Goal: Information Seeking & Learning: Check status

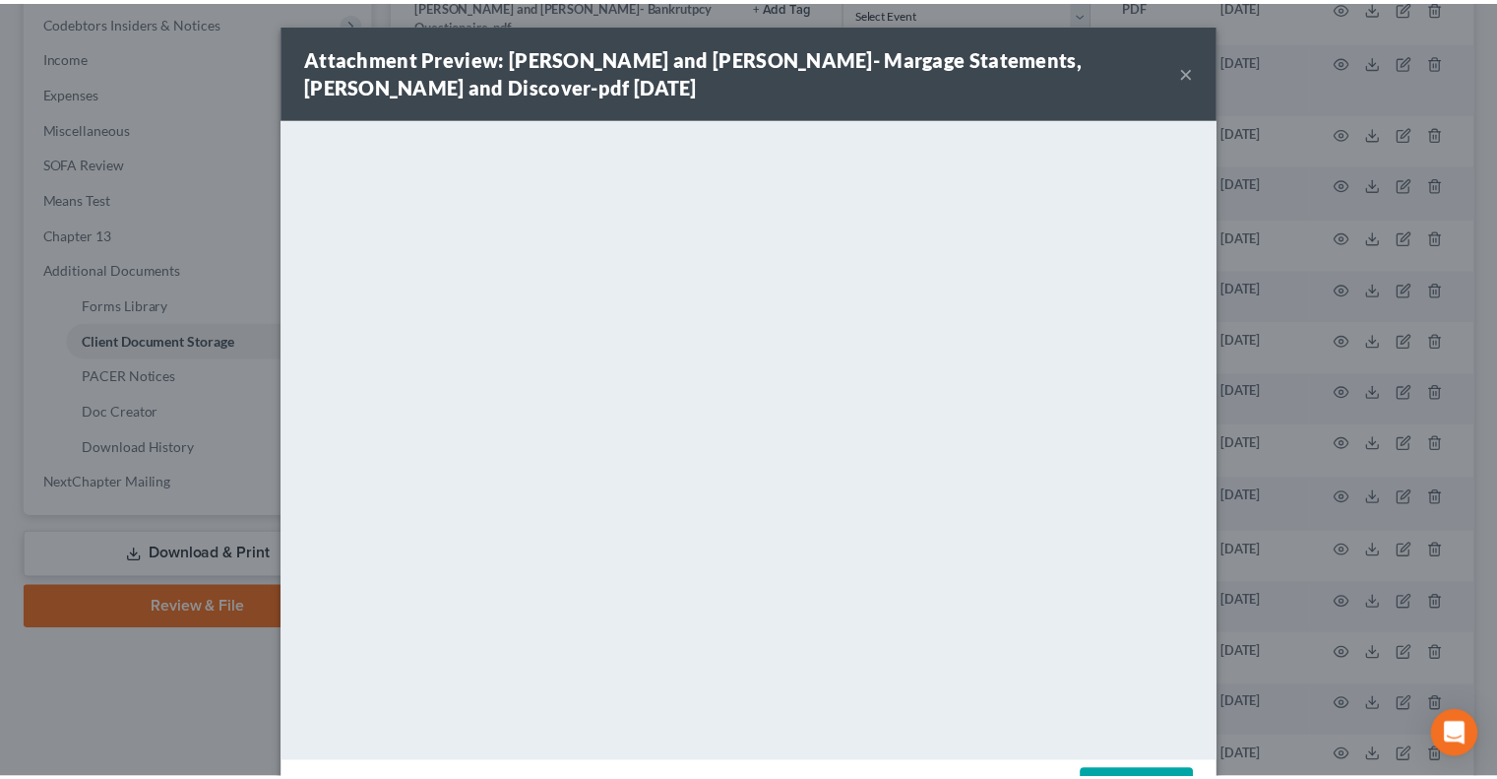
scroll to position [591, 0]
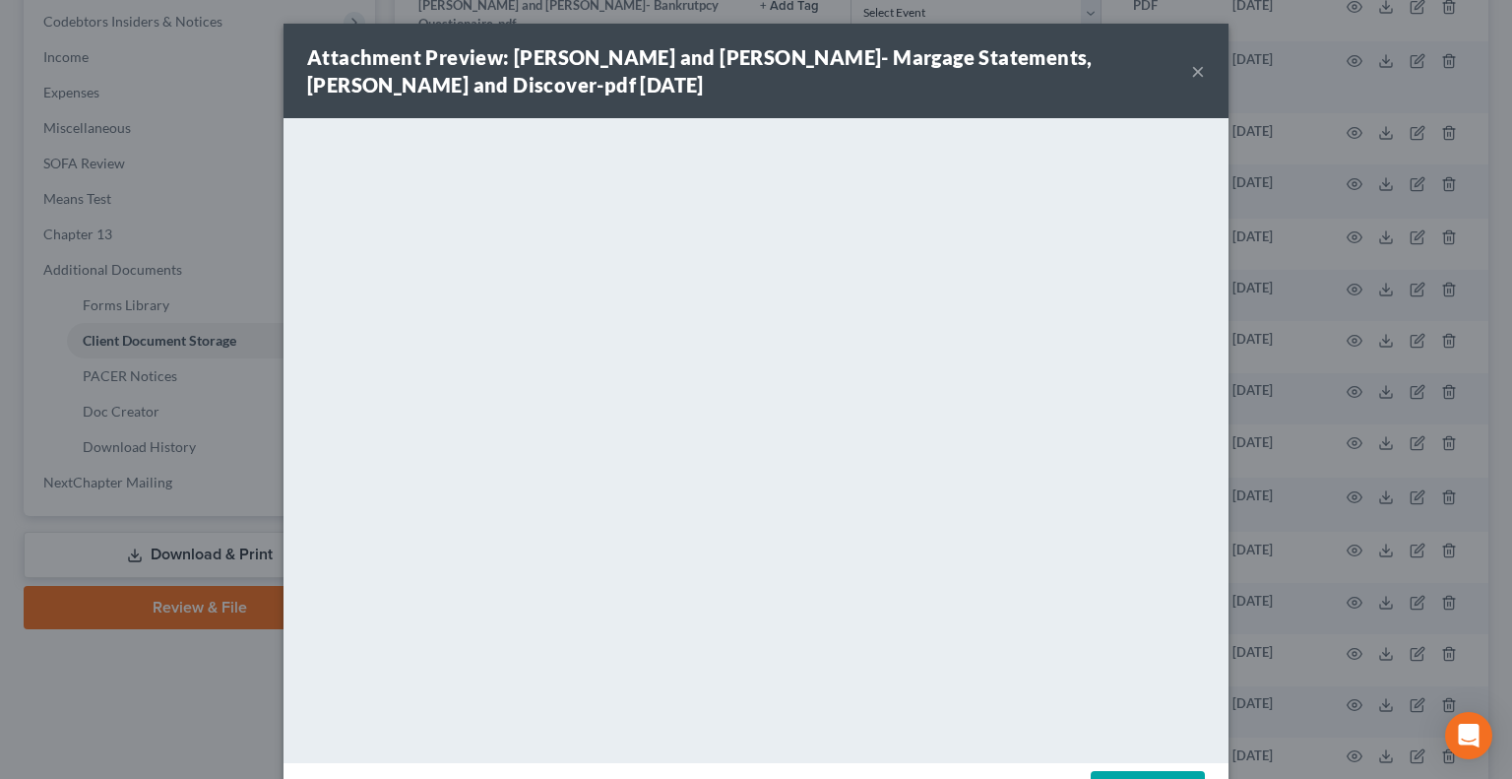
click at [1191, 74] on button "×" at bounding box center [1198, 71] width 14 height 24
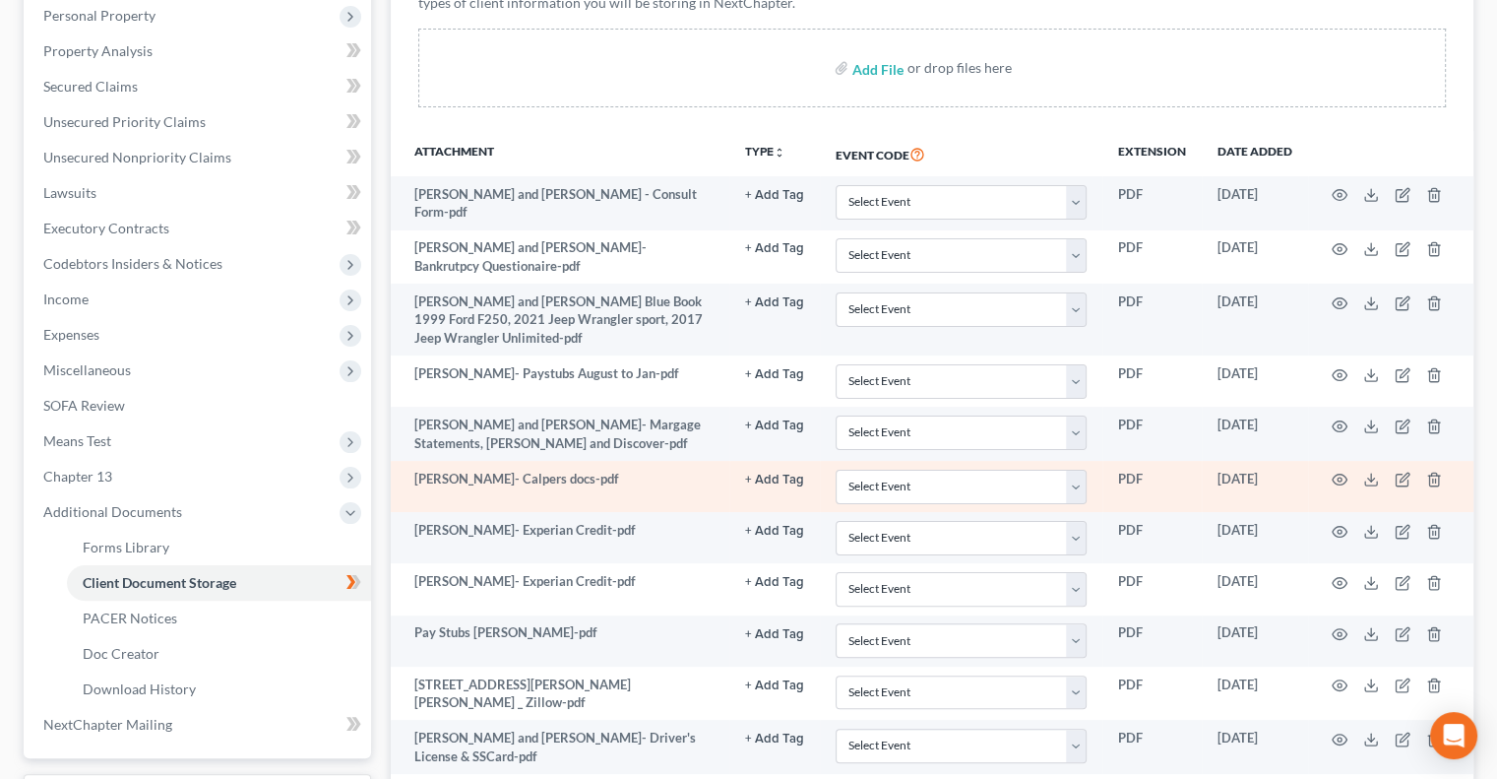
scroll to position [0, 0]
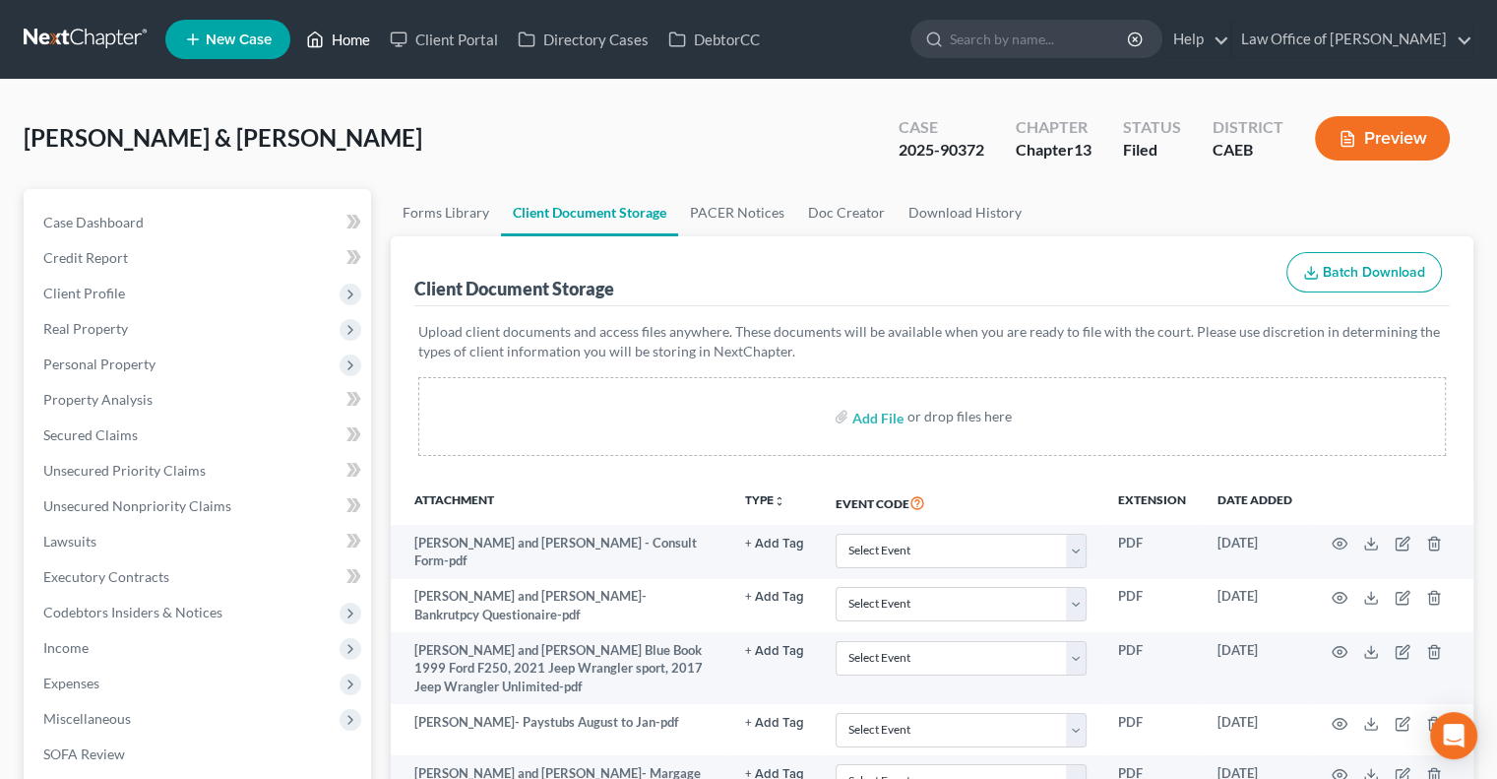
click at [347, 36] on link "Home" at bounding box center [338, 39] width 84 height 35
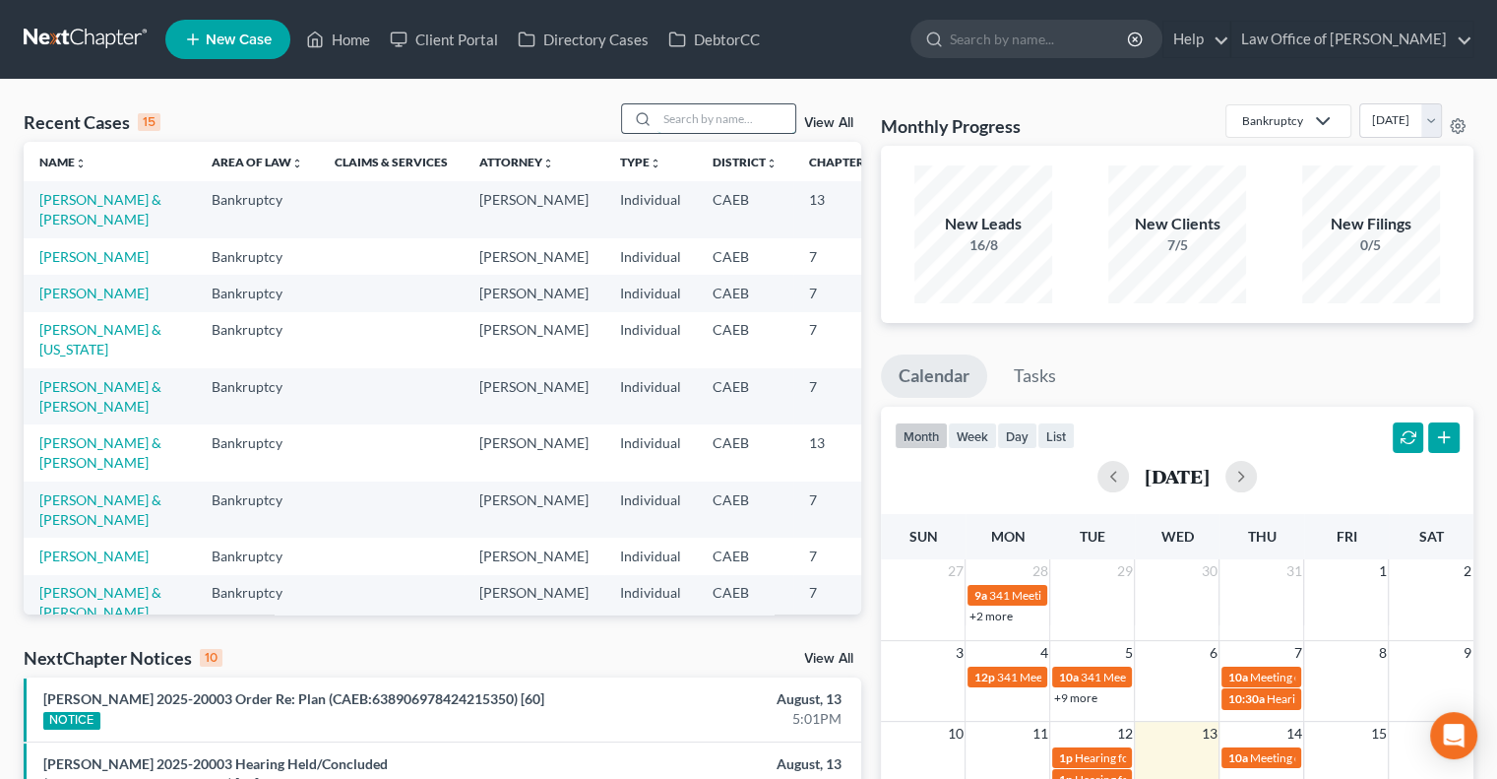
click at [726, 124] on input "search" at bounding box center [727, 118] width 138 height 29
type input "[PERSON_NAME]"
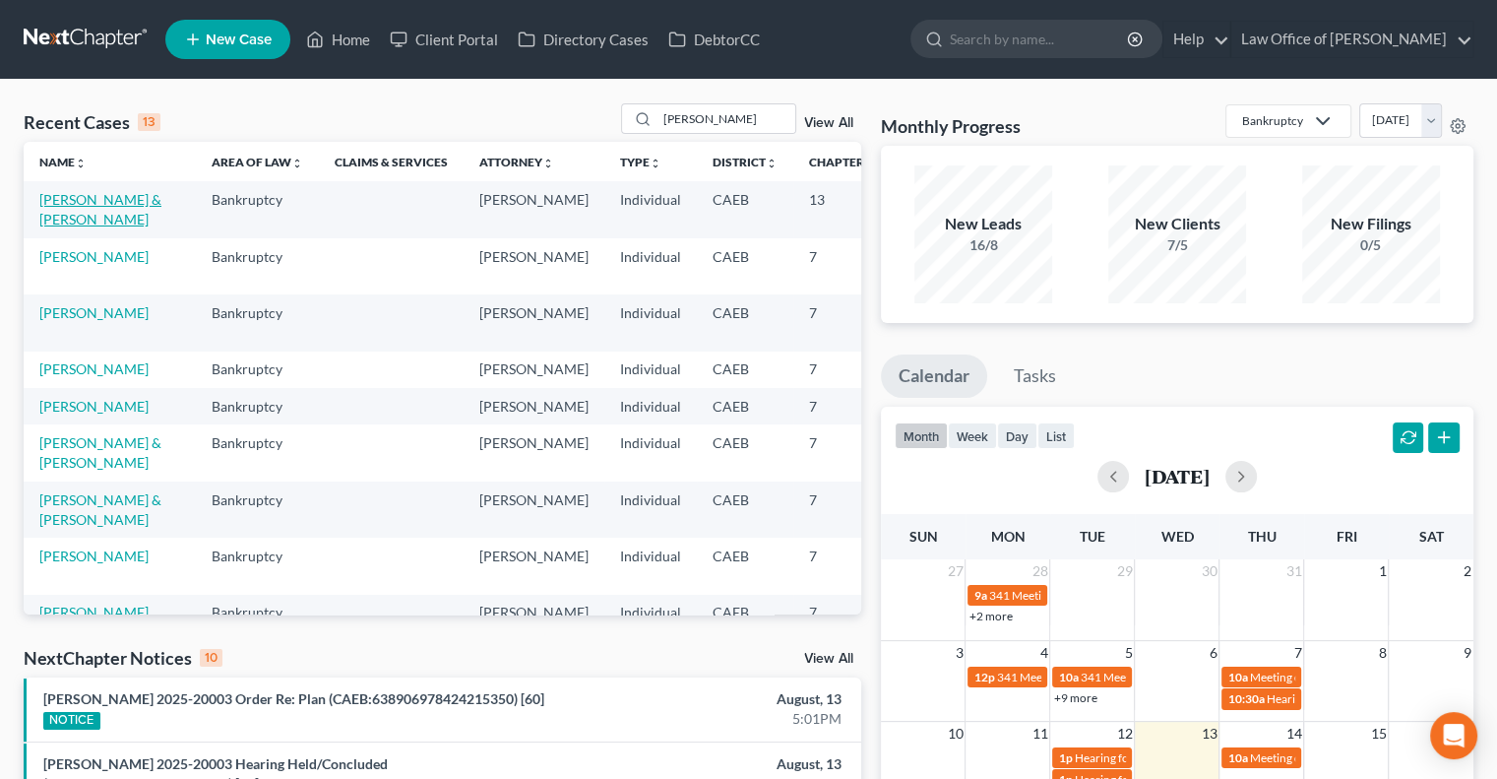
click at [47, 218] on link "[PERSON_NAME] & [PERSON_NAME]" at bounding box center [100, 209] width 122 height 36
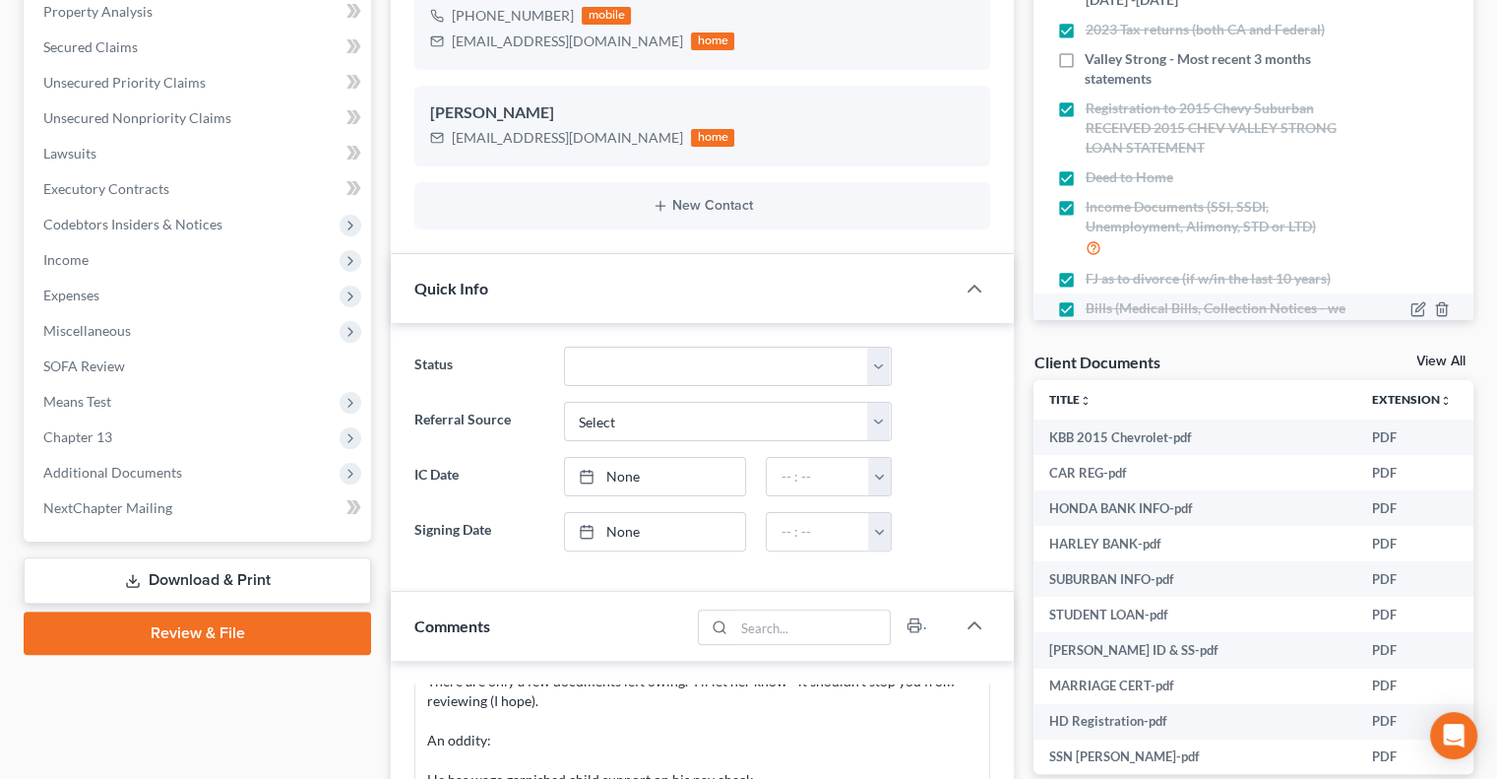
scroll to position [398, 0]
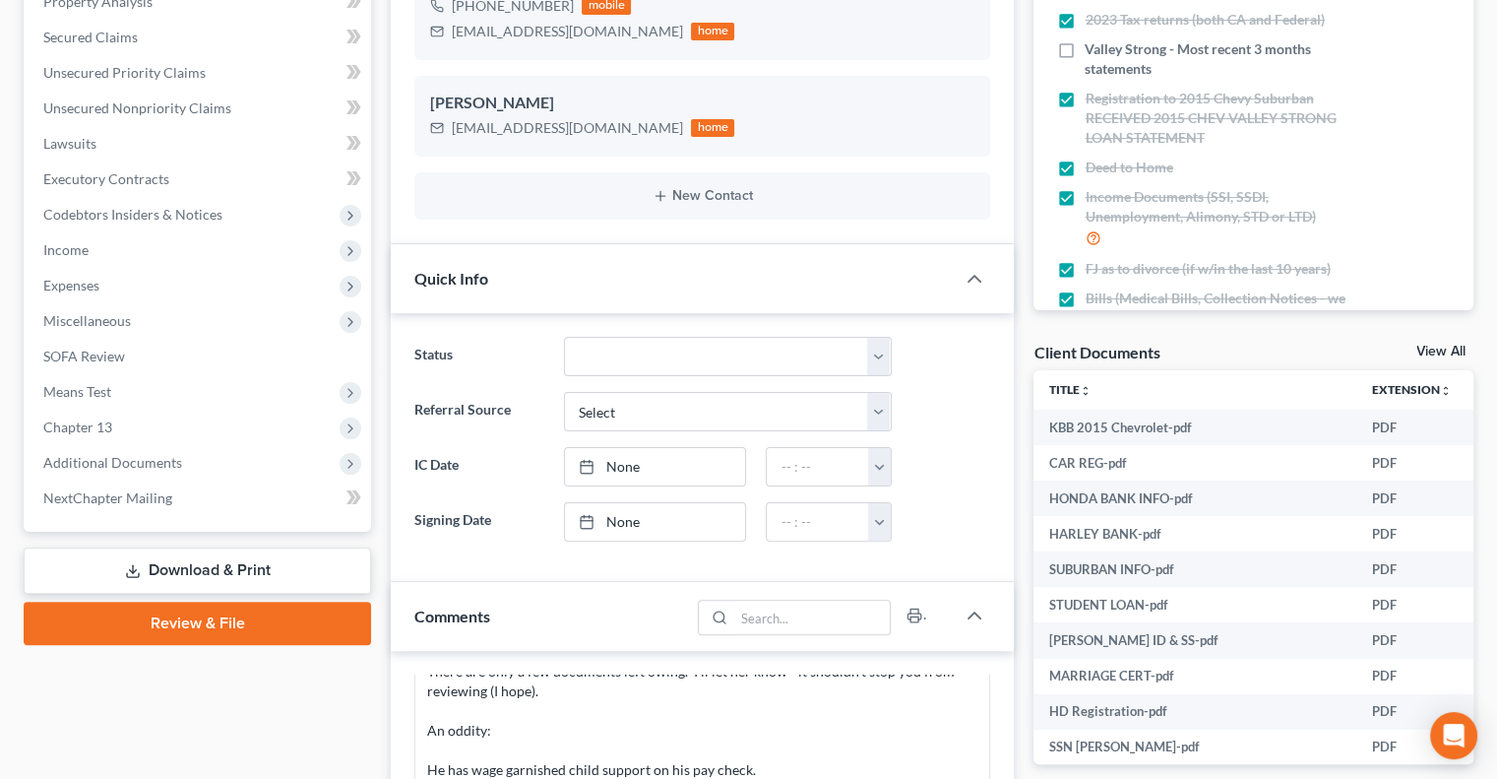
click at [1429, 345] on link "View All" at bounding box center [1441, 352] width 49 height 14
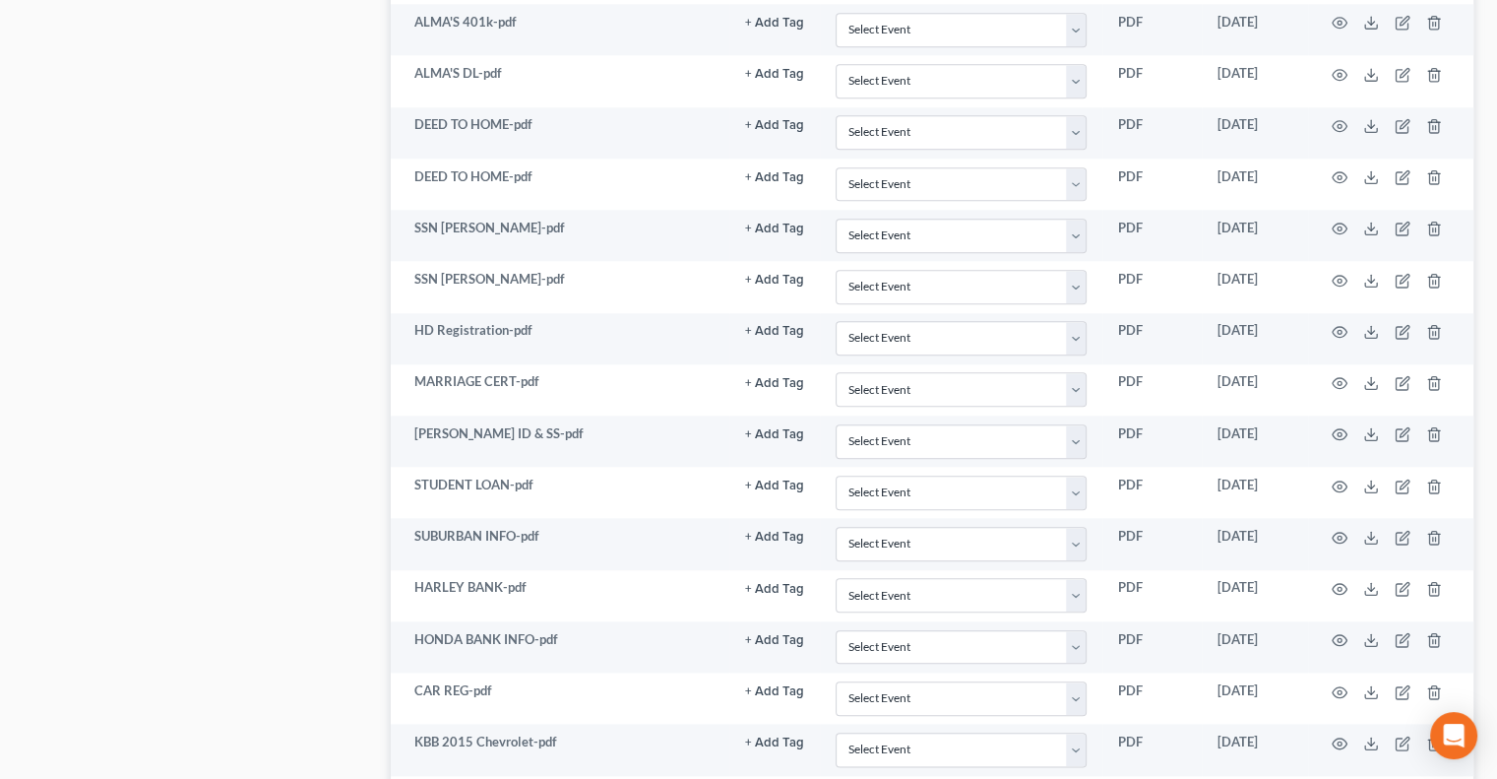
scroll to position [2122, 0]
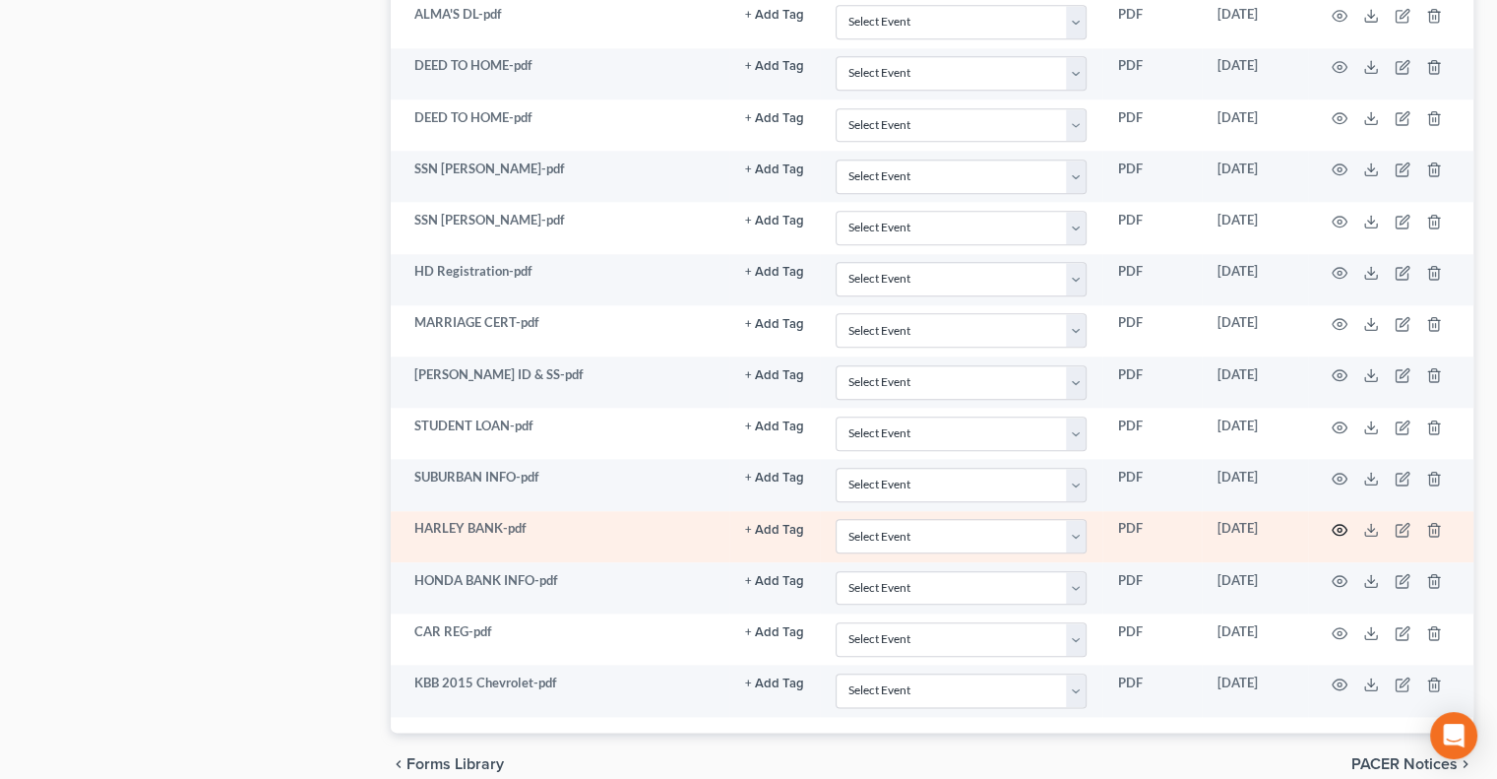
click at [1340, 522] on icon "button" at bounding box center [1340, 530] width 16 height 16
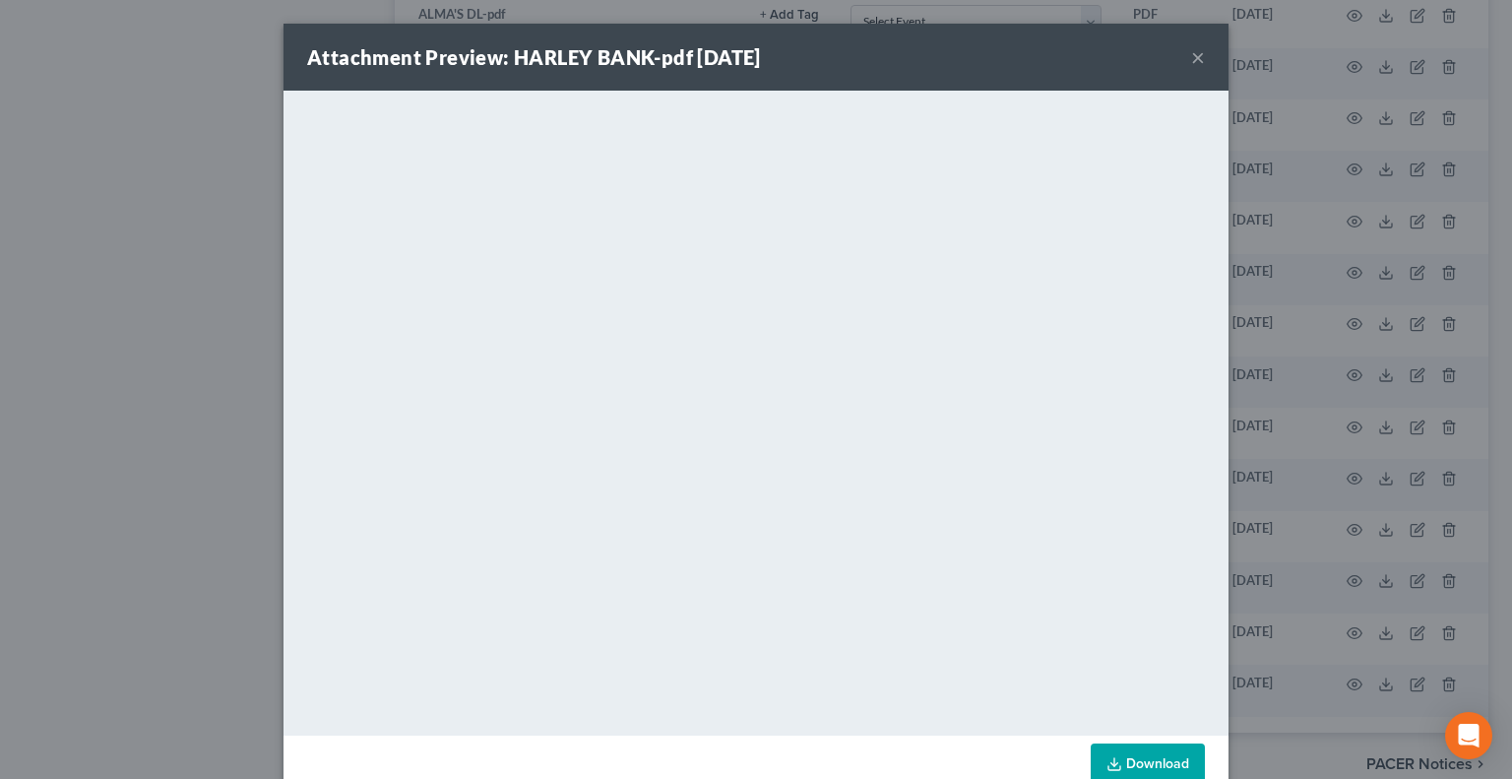
click at [1191, 59] on button "×" at bounding box center [1198, 57] width 14 height 24
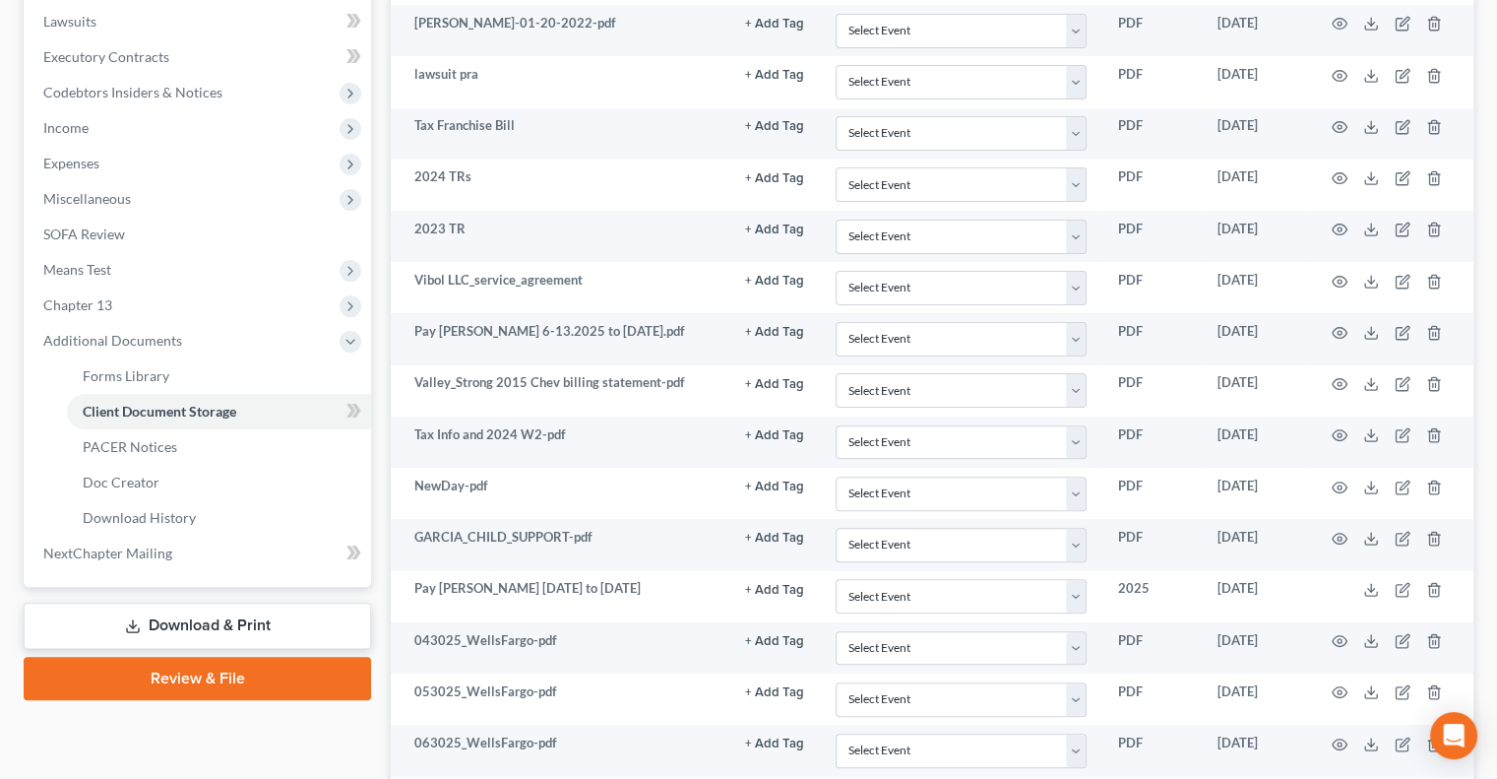
scroll to position [534, 0]
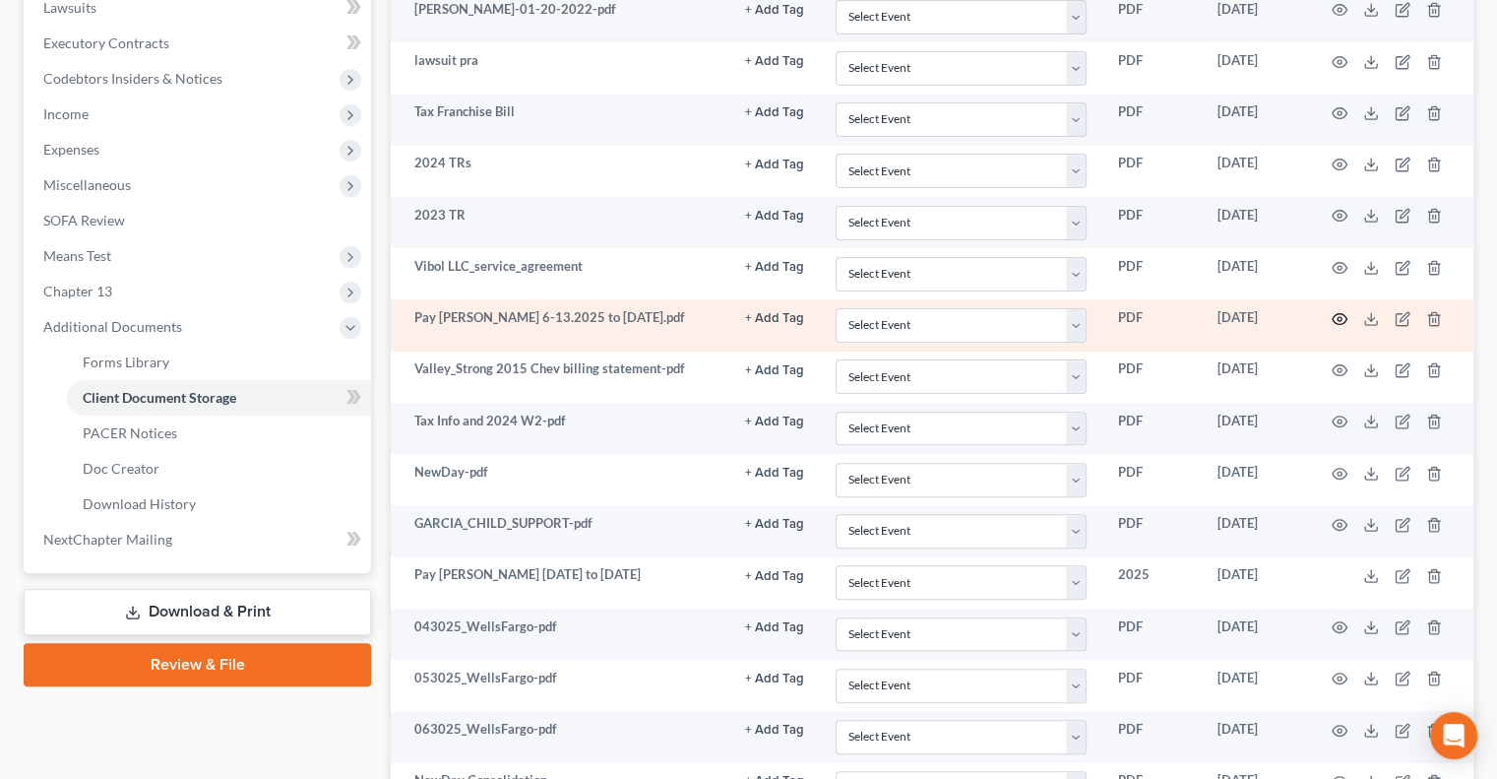
click at [1341, 318] on icon "button" at bounding box center [1340, 319] width 16 height 16
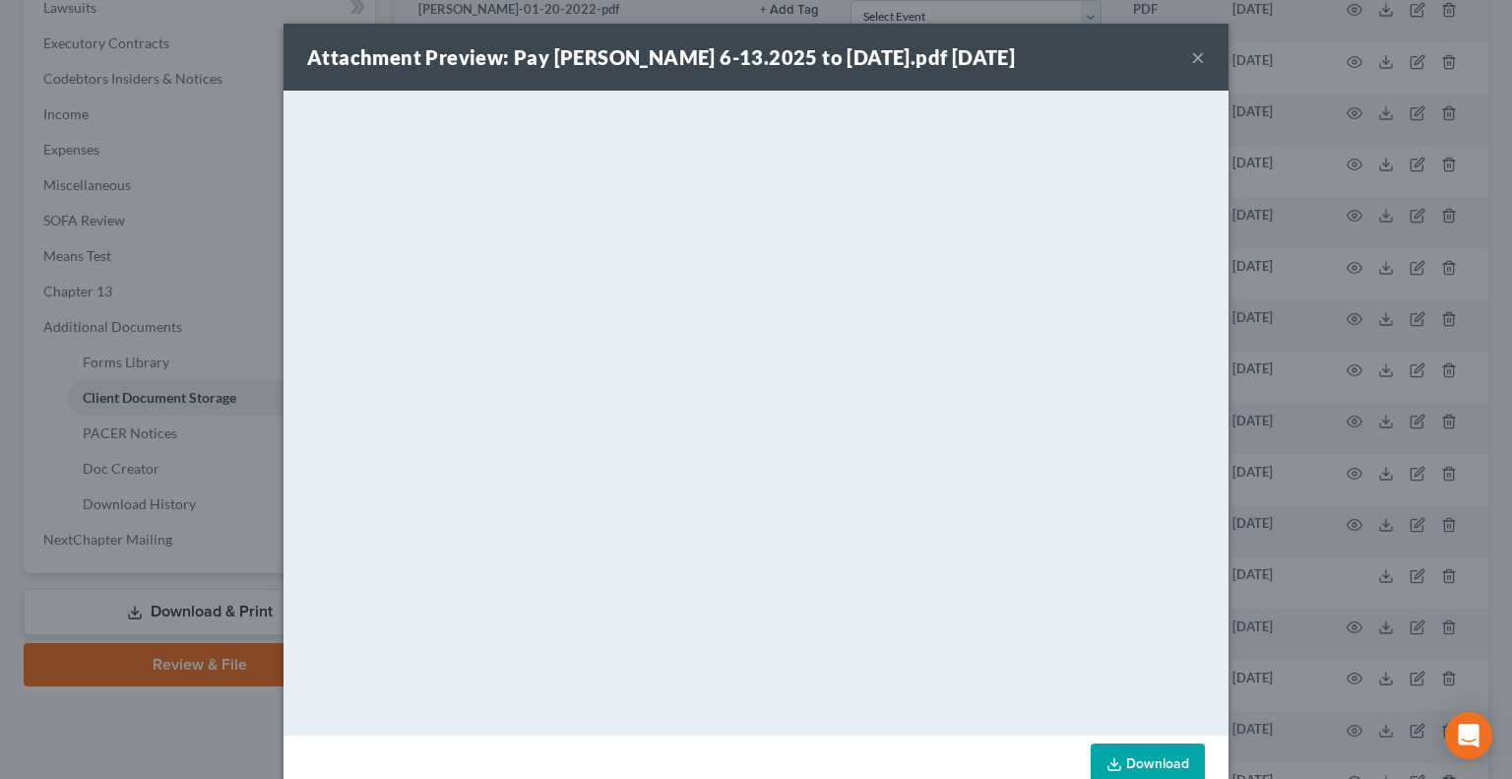
click at [1181, 57] on div "Attachment Preview: Pay [PERSON_NAME] 6-13.2025 to [DATE].pdf [DATE] ×" at bounding box center [756, 57] width 945 height 67
click at [1191, 57] on button "×" at bounding box center [1198, 57] width 14 height 24
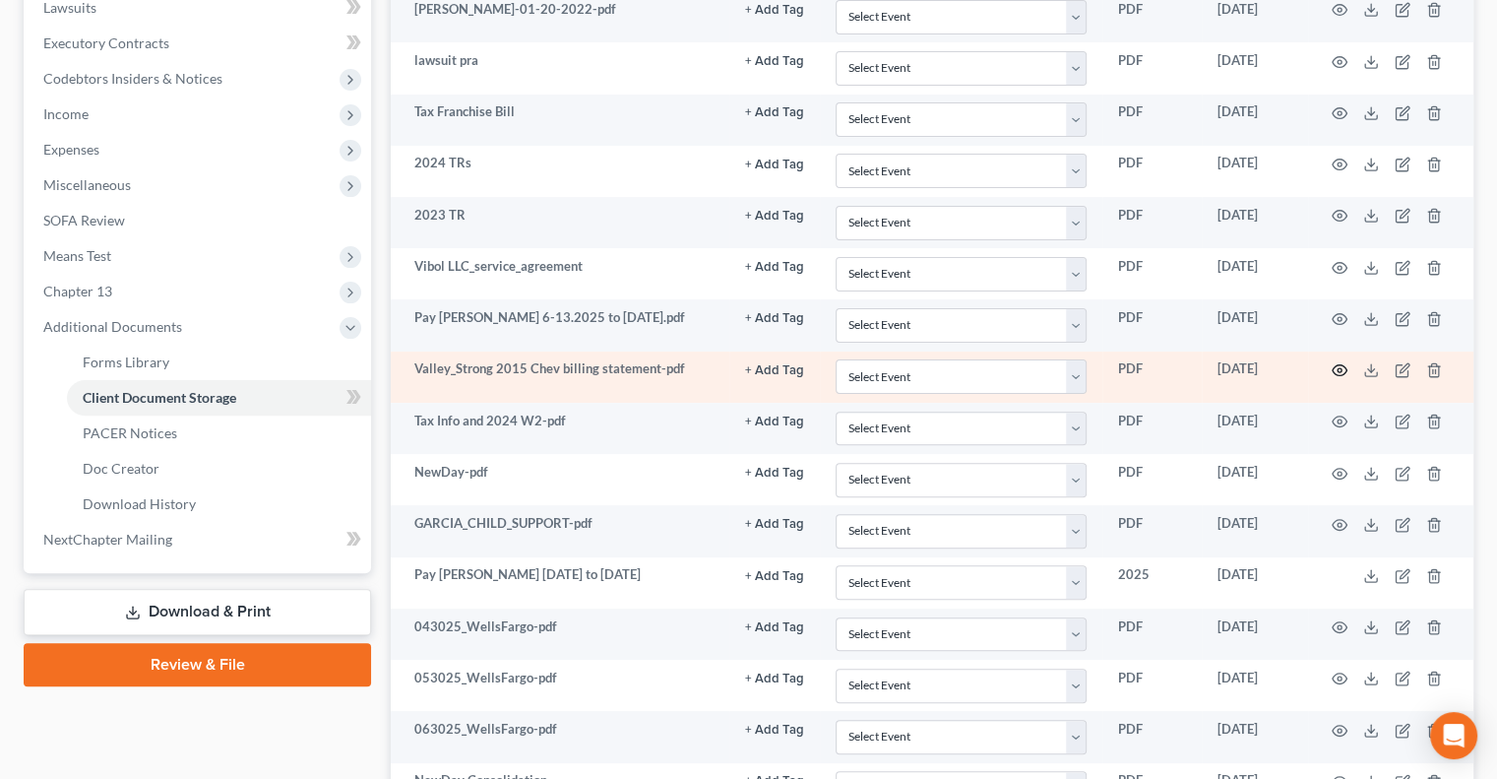
click at [1341, 371] on icon "button" at bounding box center [1340, 370] width 15 height 11
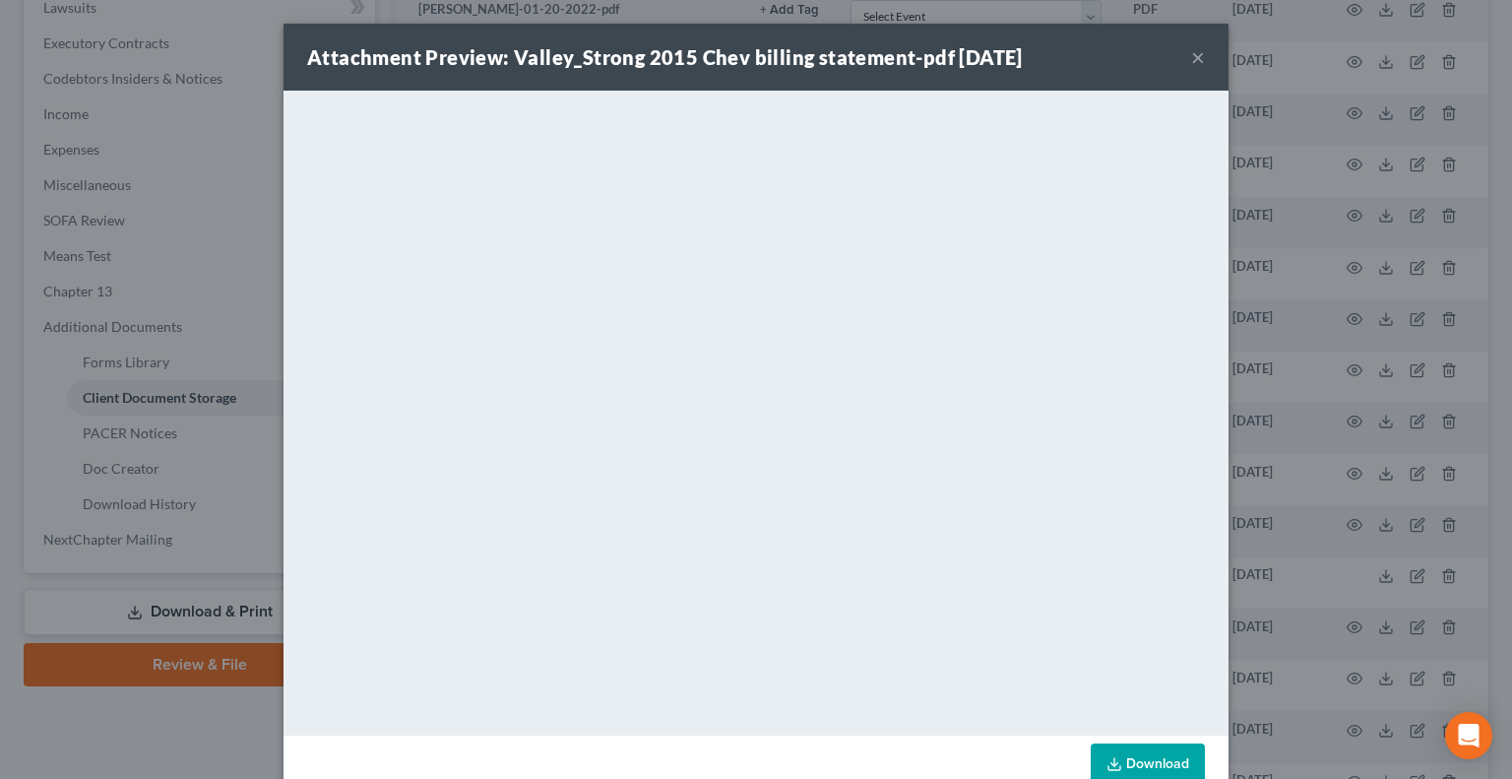
click at [1191, 58] on button "×" at bounding box center [1198, 57] width 14 height 24
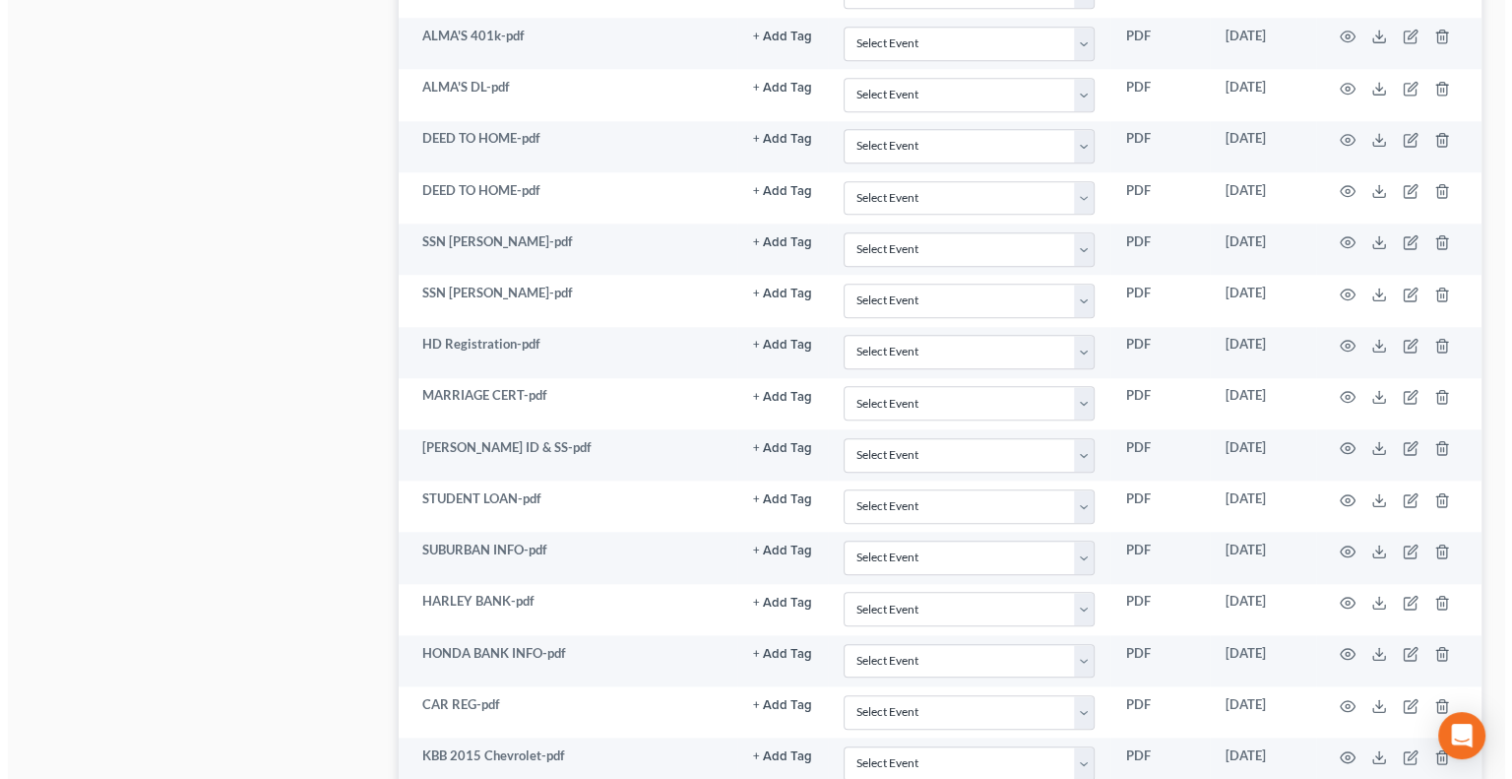
scroll to position [2196, 0]
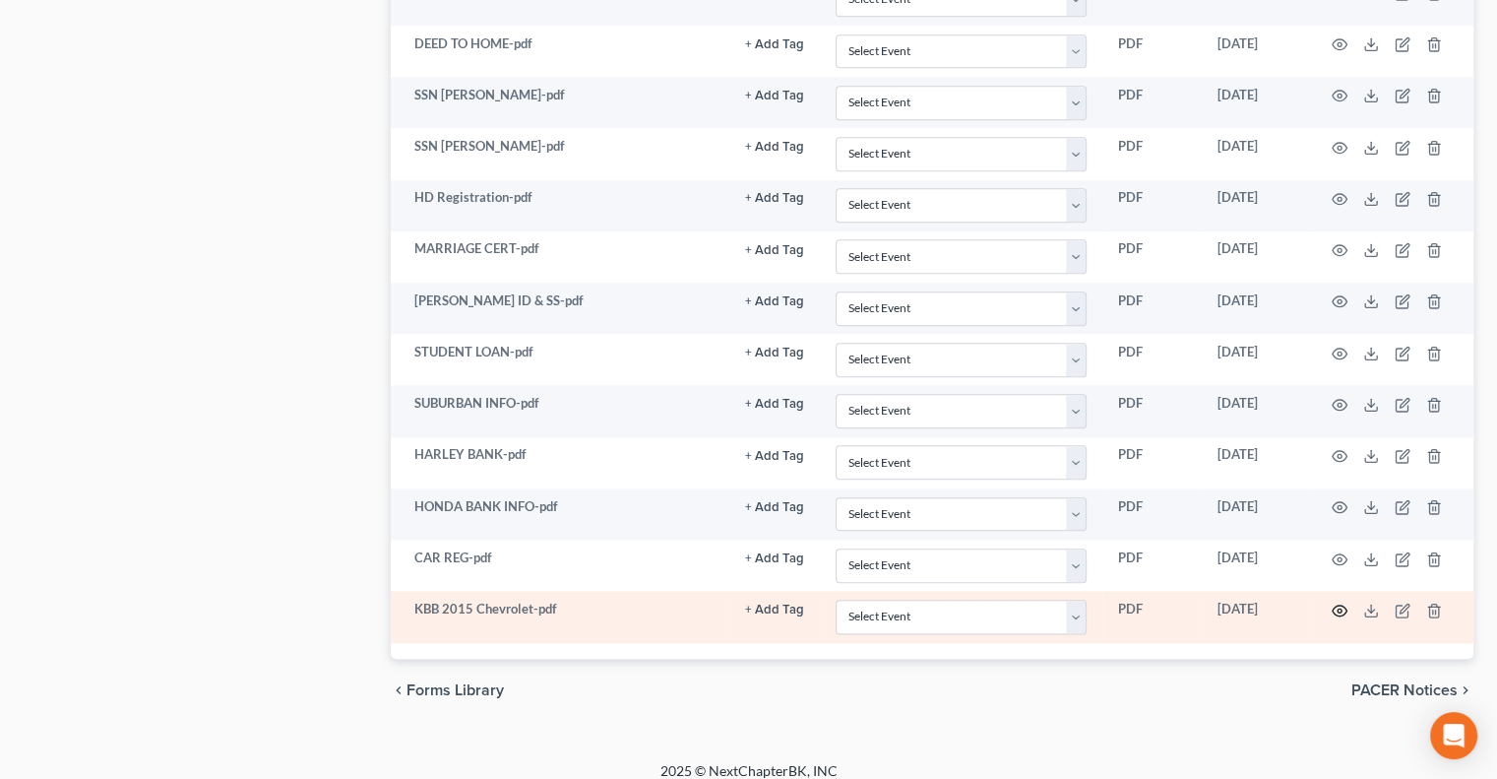
click at [1336, 602] on icon "button" at bounding box center [1340, 610] width 16 height 16
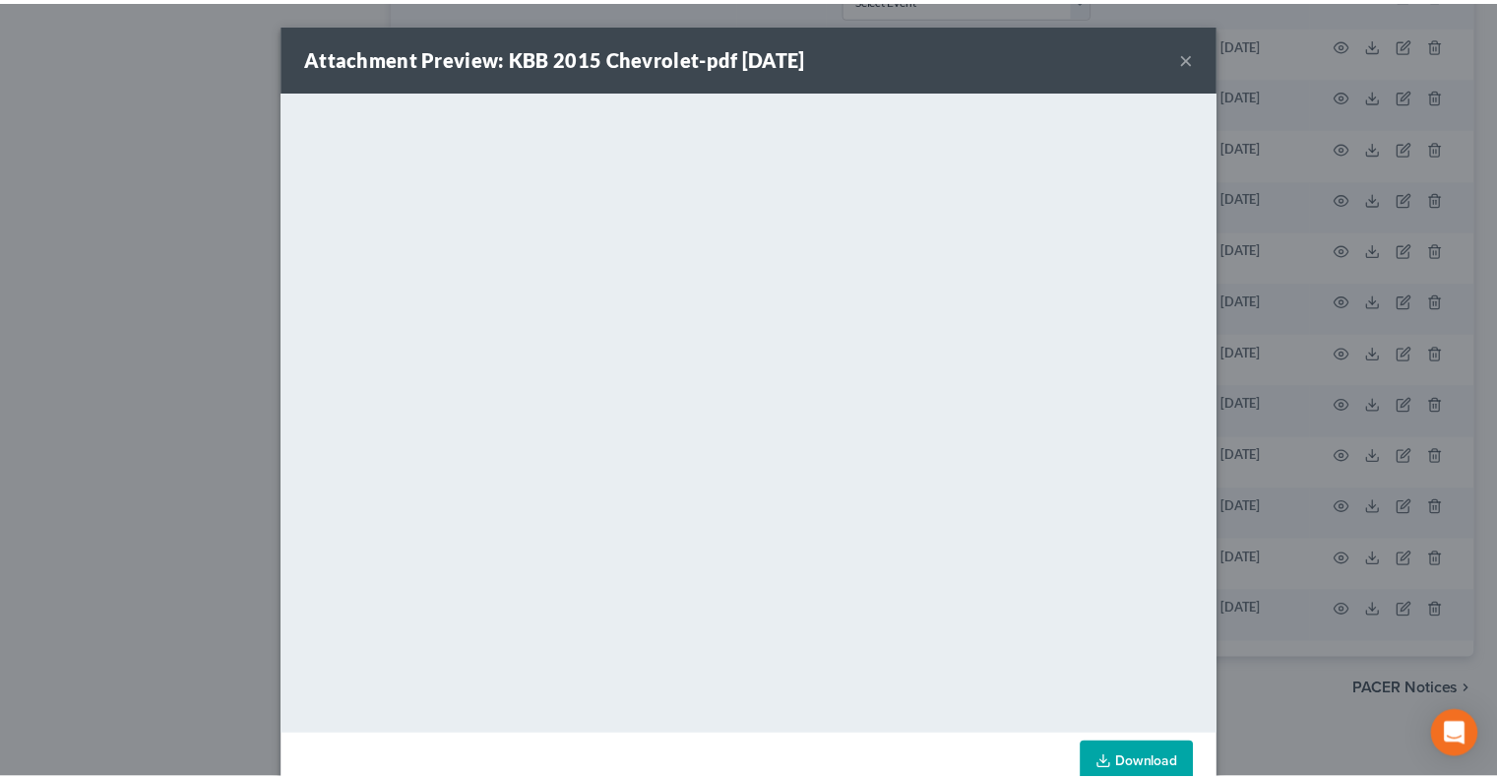
scroll to position [44, 0]
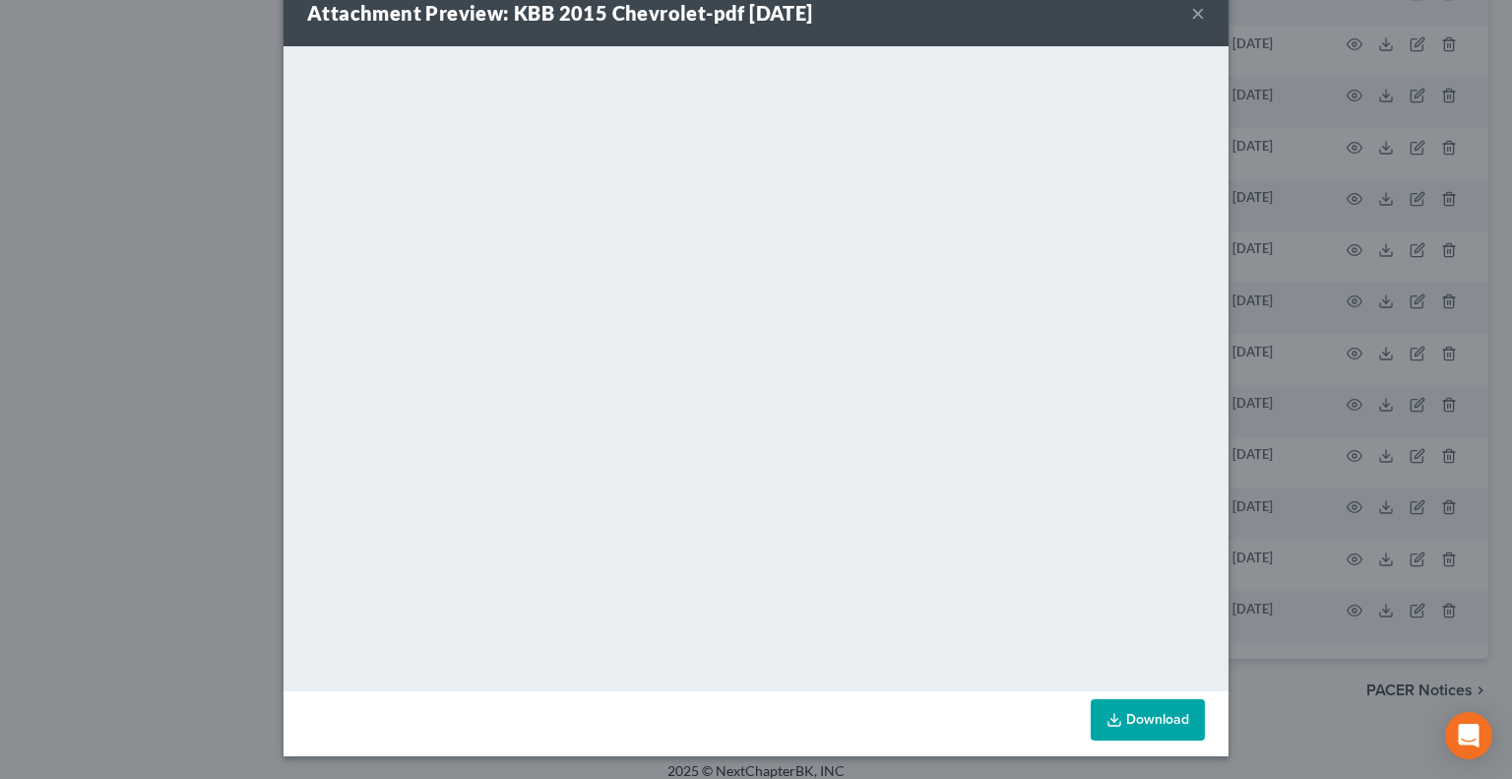
click at [1191, 19] on button "×" at bounding box center [1198, 13] width 14 height 24
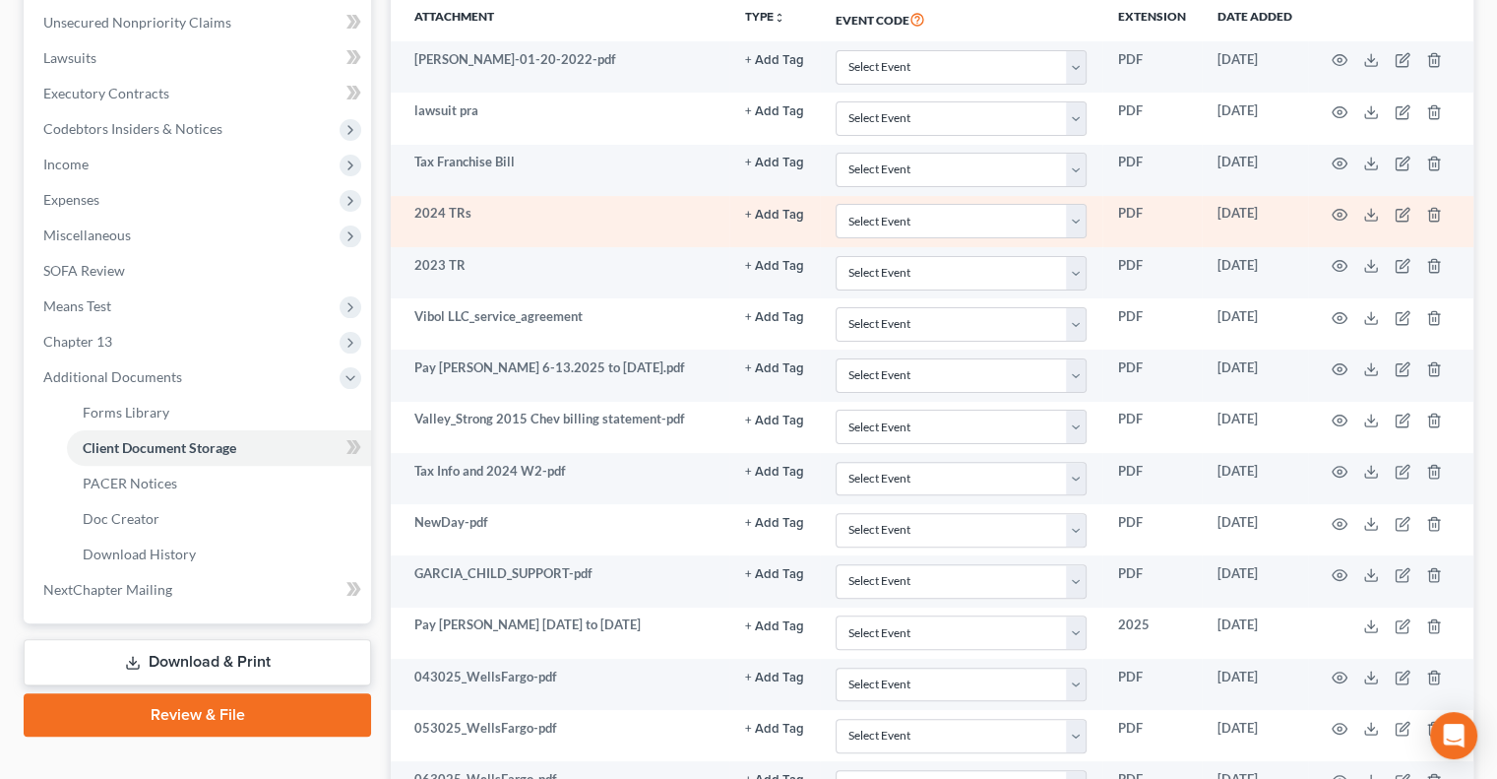
scroll to position [484, 0]
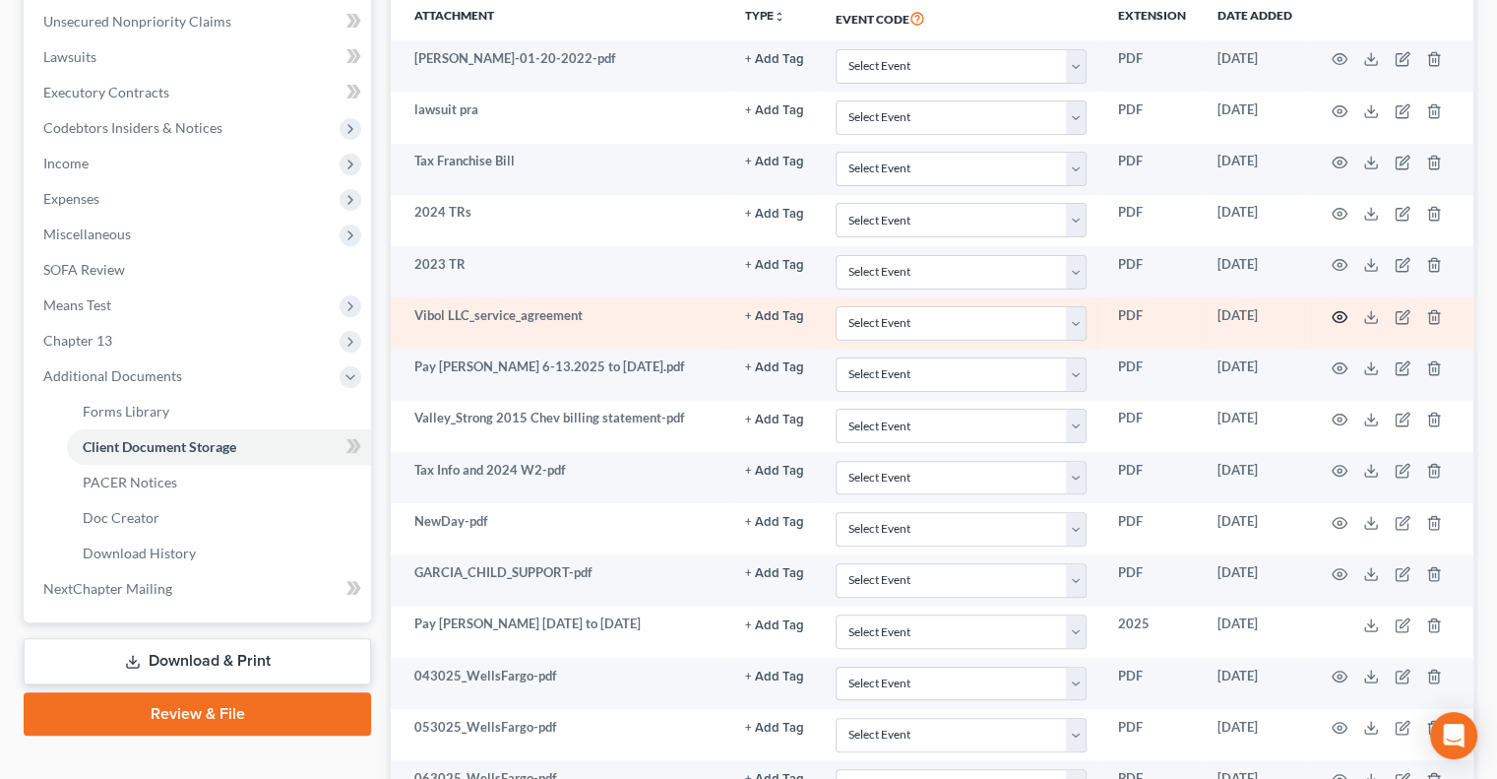
click at [1335, 312] on icon "button" at bounding box center [1340, 317] width 16 height 16
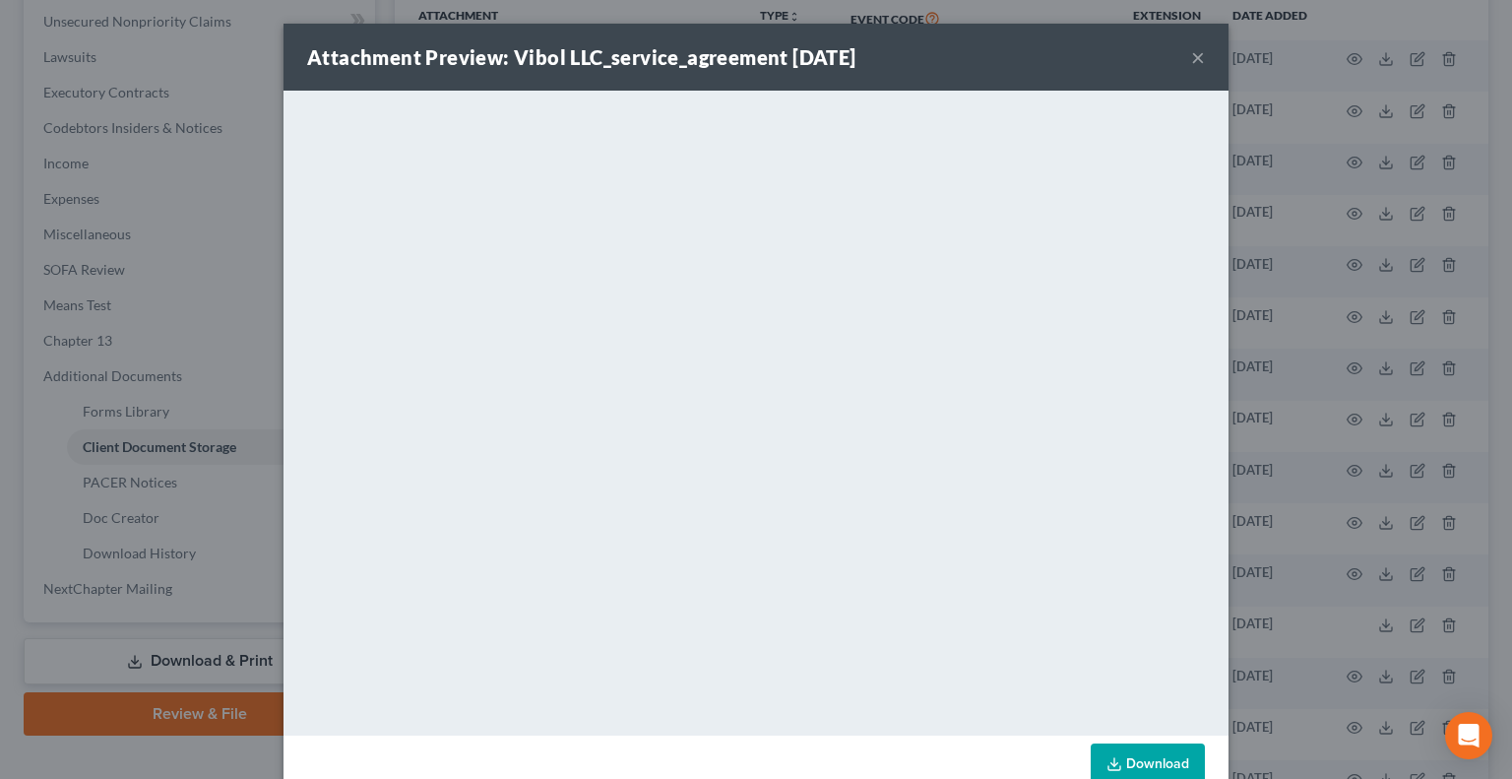
click at [1191, 62] on button "×" at bounding box center [1198, 57] width 14 height 24
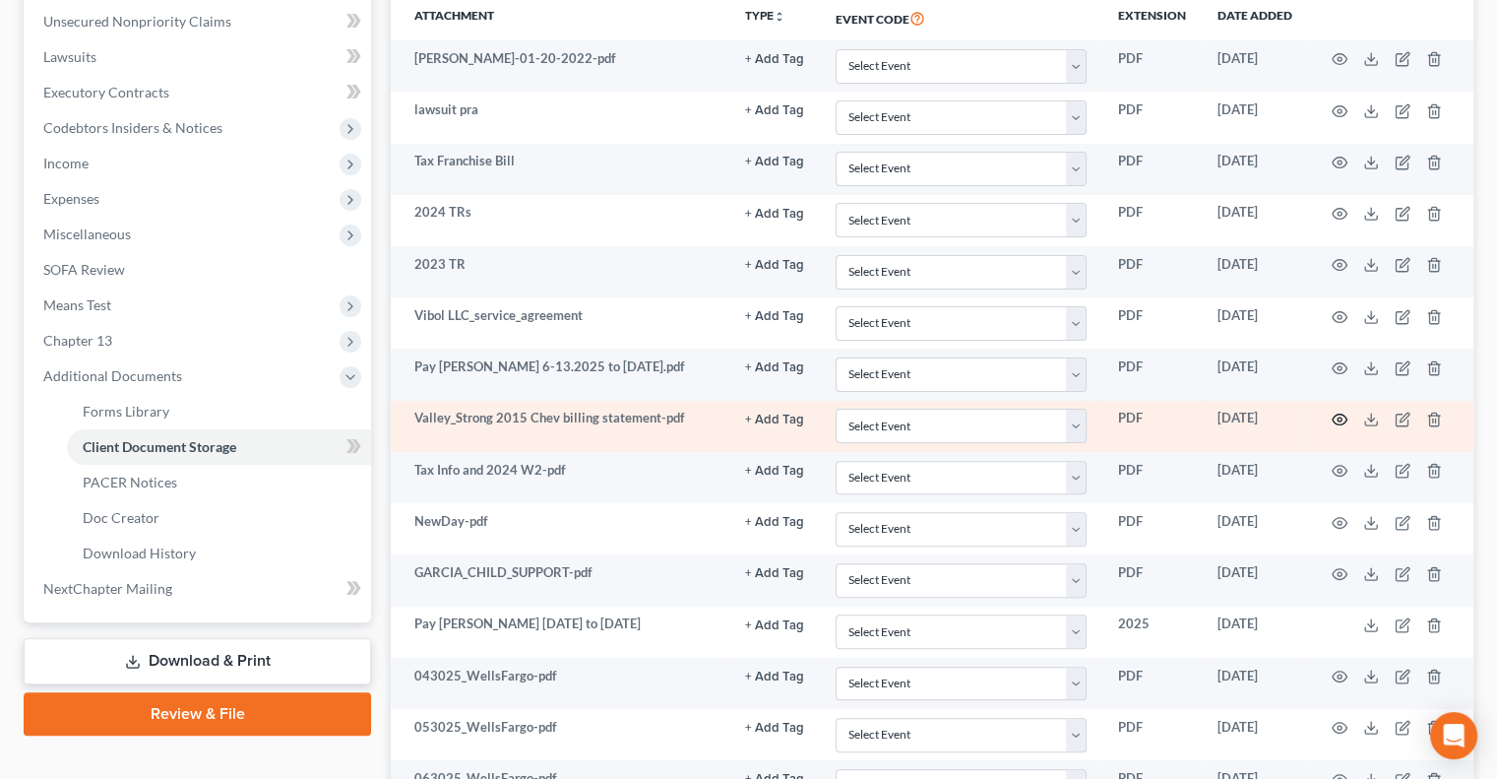
click at [1335, 412] on icon "button" at bounding box center [1340, 419] width 16 height 16
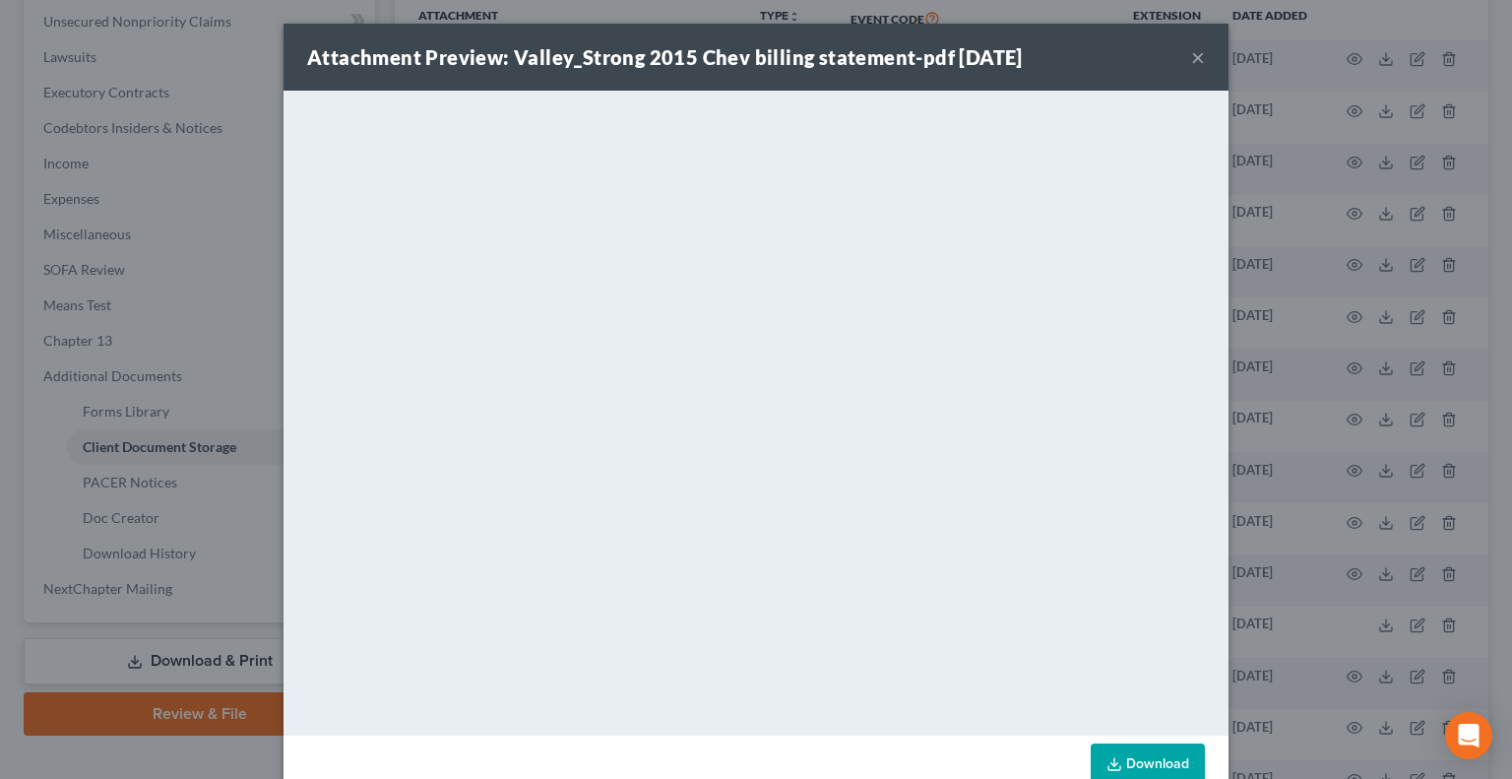
click at [1181, 66] on div "Attachment Preview: Valley_Strong 2015 Chev billing statement-pdf [DATE] ×" at bounding box center [756, 57] width 945 height 67
click at [1191, 59] on button "×" at bounding box center [1198, 57] width 14 height 24
